Goal: Information Seeking & Learning: Find specific fact

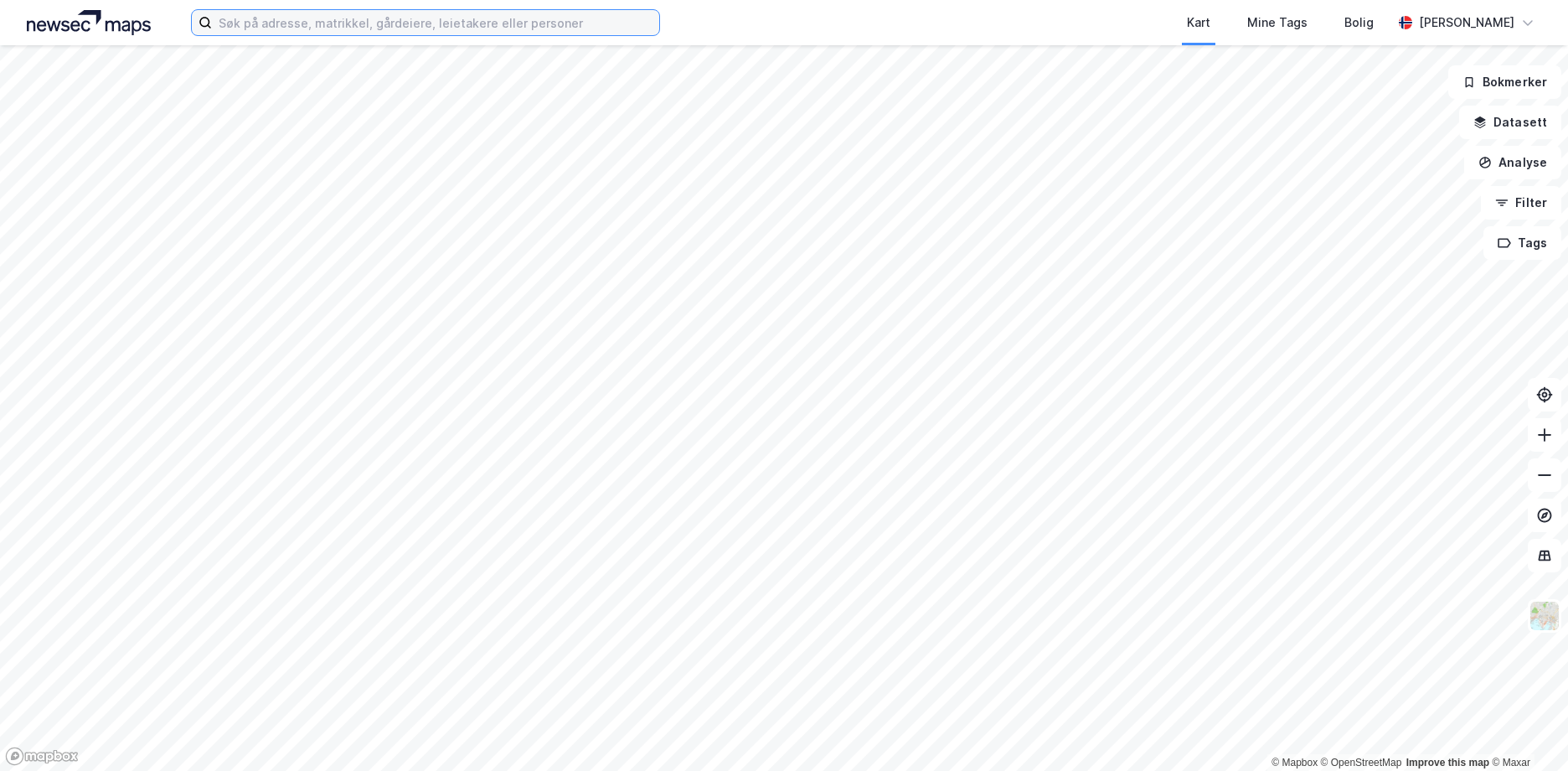
click at [260, 19] on input at bounding box center [436, 23] width 447 height 26
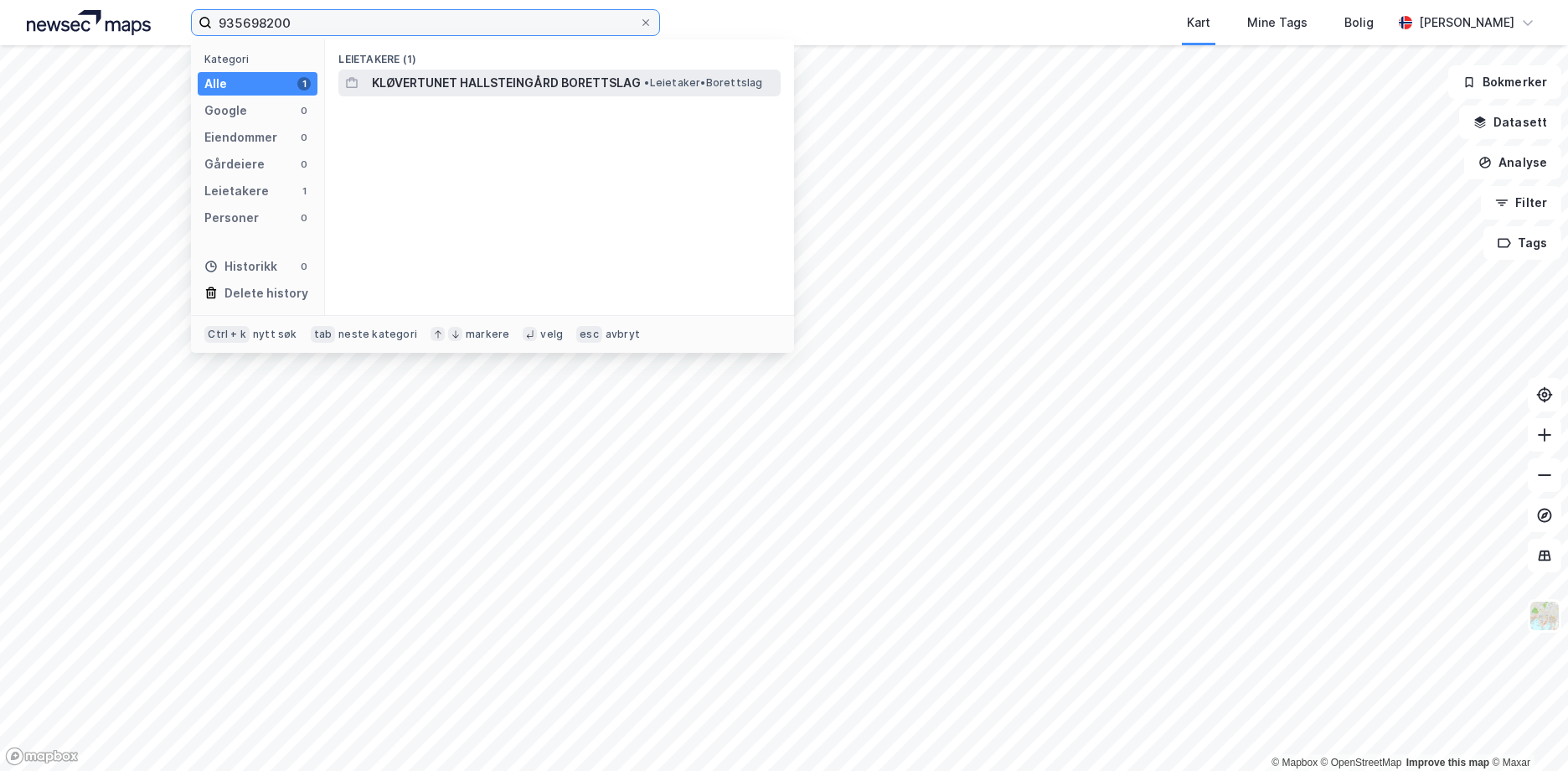
type input "935698200"
click at [477, 79] on span "KLØVERTUNET HALLSTEINGÅRD BORETTSLAG" at bounding box center [506, 83] width 269 height 20
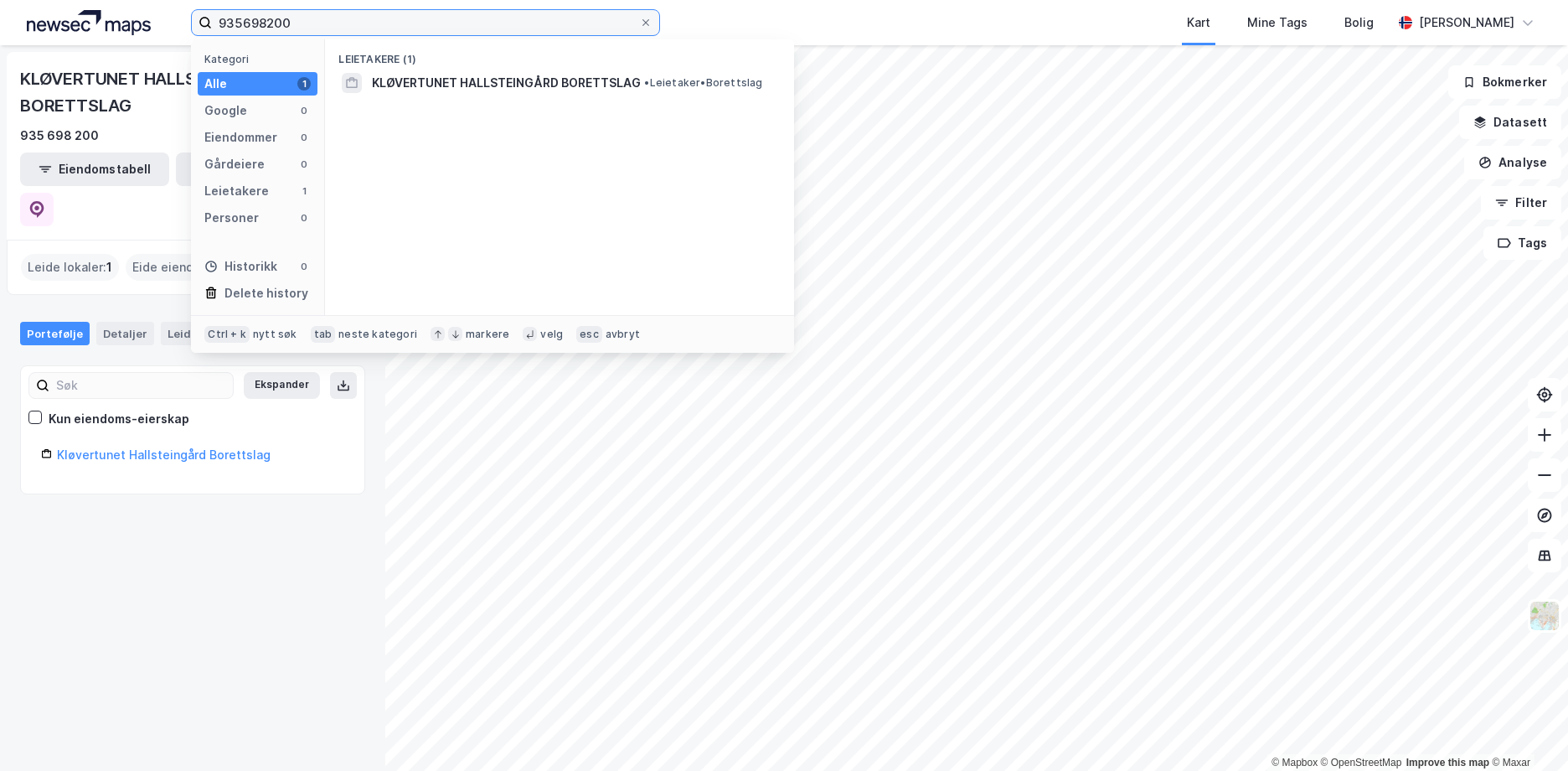
click at [302, 26] on input "935698200" at bounding box center [425, 23] width 427 height 26
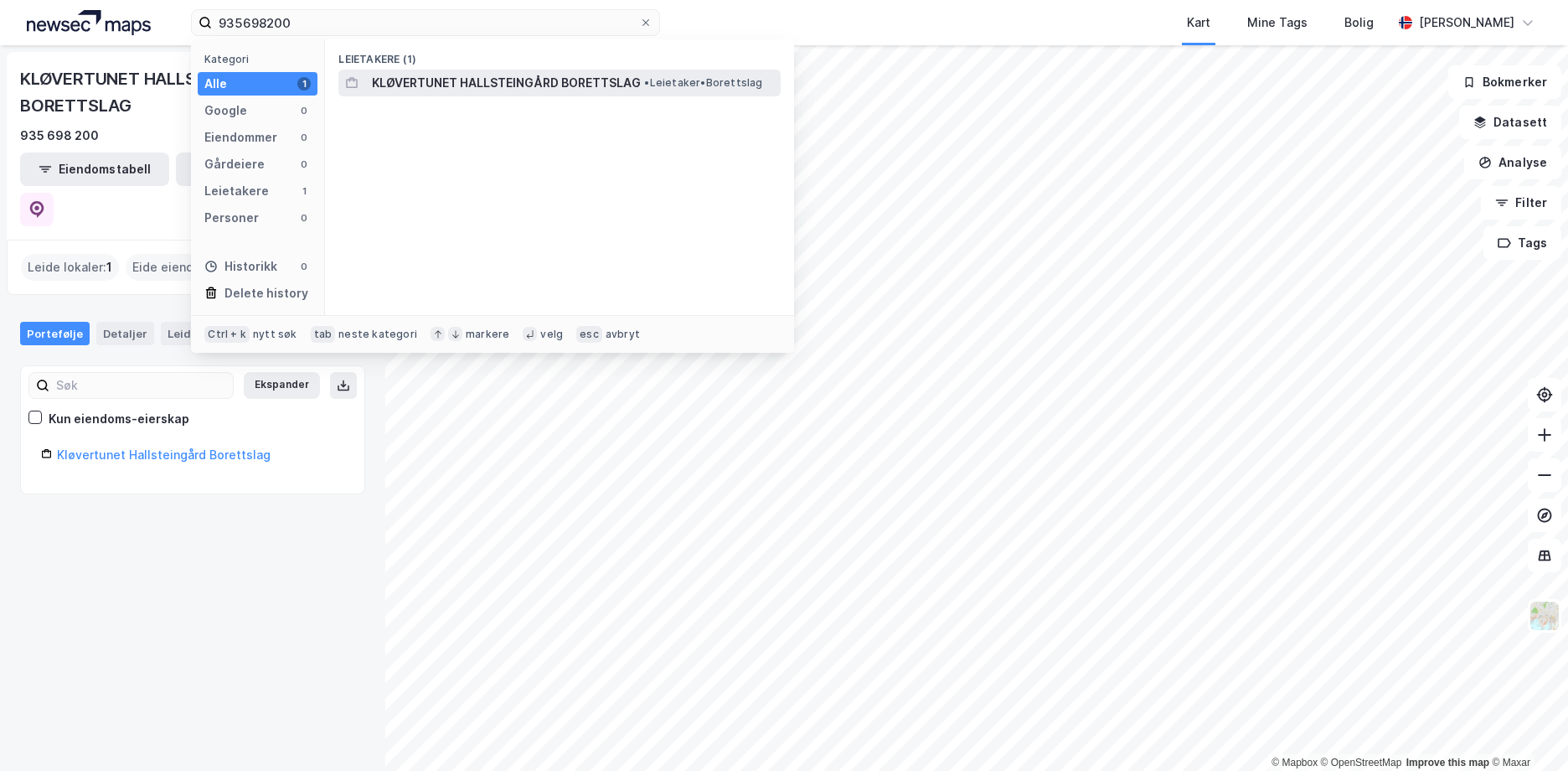
click at [433, 78] on span "KLØVERTUNET HALLSTEINGÅRD BORETTSLAG" at bounding box center [506, 83] width 269 height 20
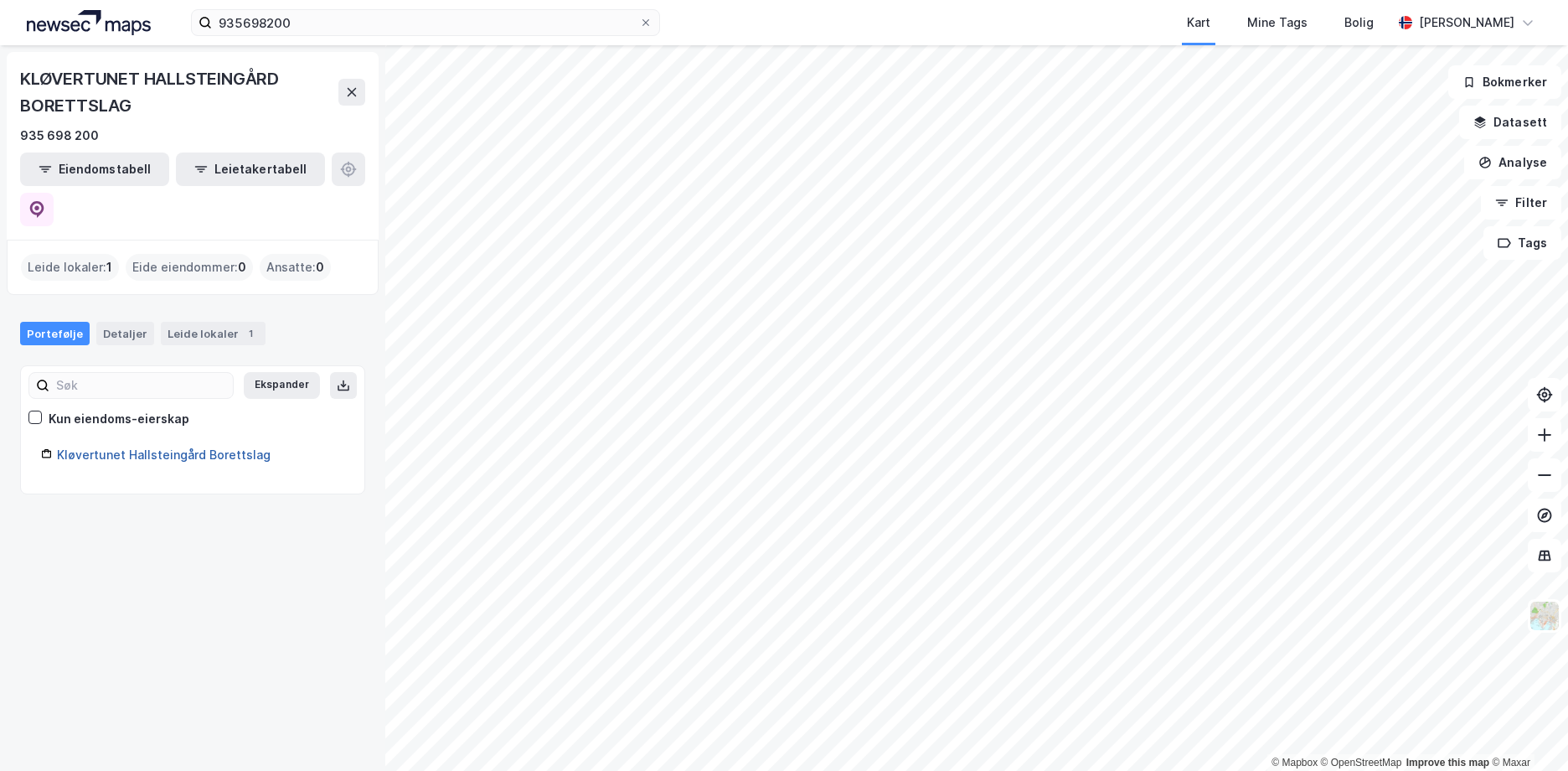
click at [175, 447] on link "Kløvertunet Hallsteingård Borettslag" at bounding box center [164, 455] width 213 height 15
click at [229, 447] on link "Kløvertunet Hallsteingård Borettslag" at bounding box center [164, 455] width 213 height 15
click at [91, 447] on link "Kløvertunet Hallsteingård Borettslag" at bounding box center [164, 455] width 213 height 15
